Goal: Information Seeking & Learning: Learn about a topic

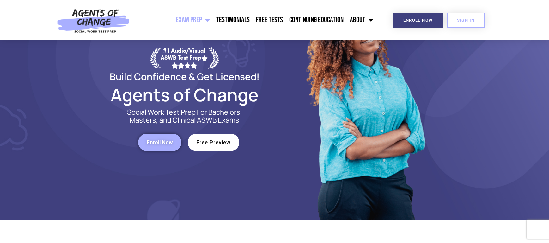
scroll to position [63, 0]
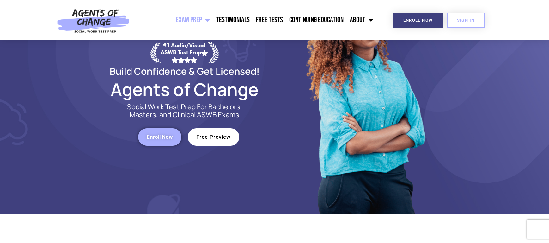
click at [231, 137] on span "Free Preview" at bounding box center [213, 136] width 34 height 5
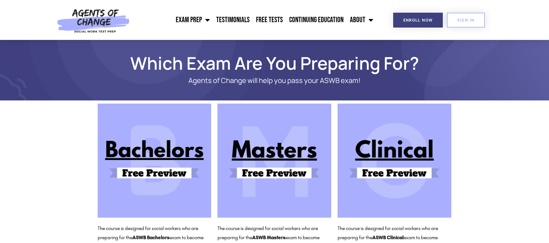
click at [288, 163] on img at bounding box center [275, 160] width 114 height 114
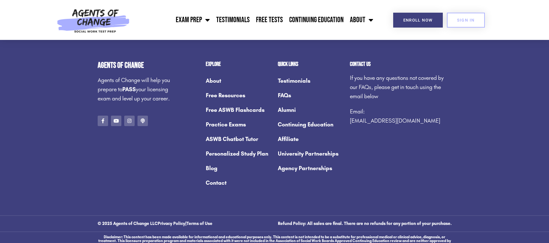
scroll to position [285, 0]
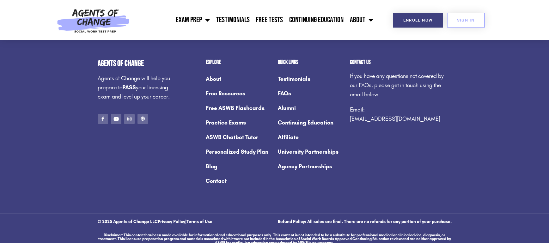
click at [216, 95] on link "Free Resources" at bounding box center [239, 93] width 66 height 15
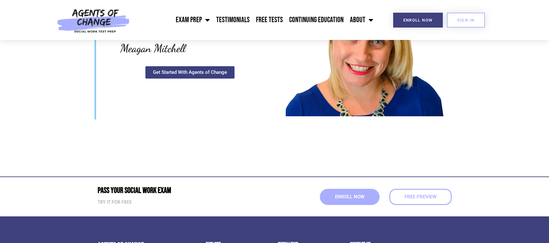
scroll to position [1758, 0]
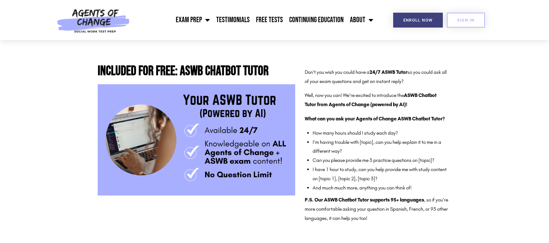
scroll to position [253, 0]
